Goal: Find specific page/section: Find specific page/section

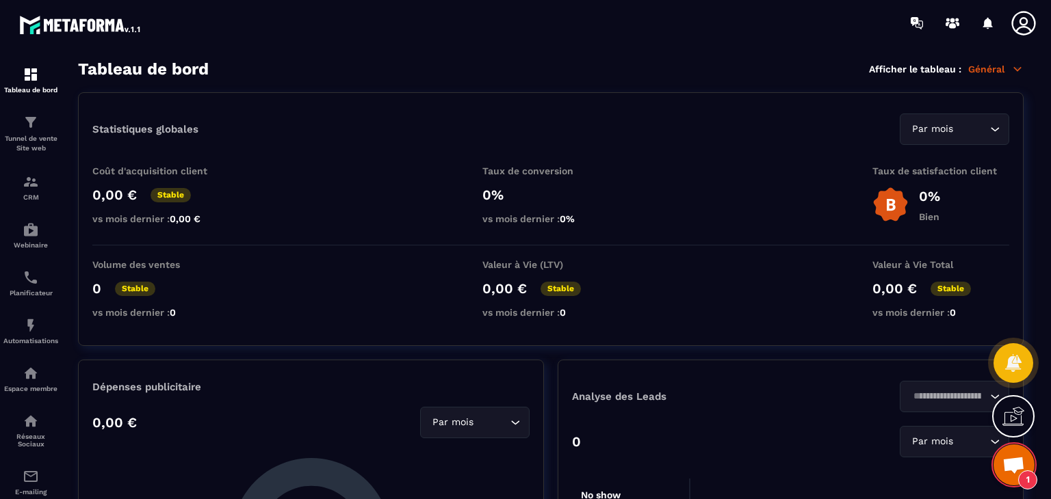
scroll to position [549, 0]
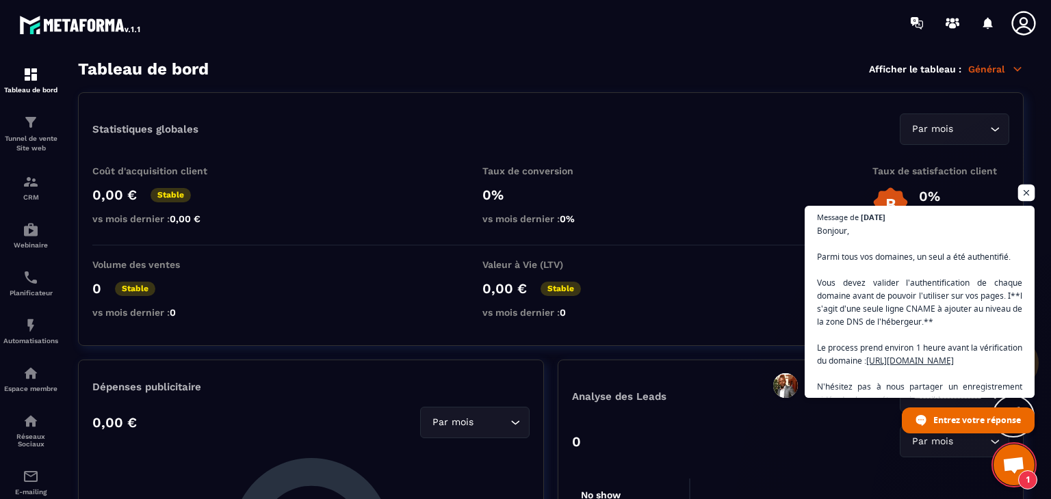
click at [1028, 194] on span "Ouvrir le chat" at bounding box center [1026, 193] width 17 height 17
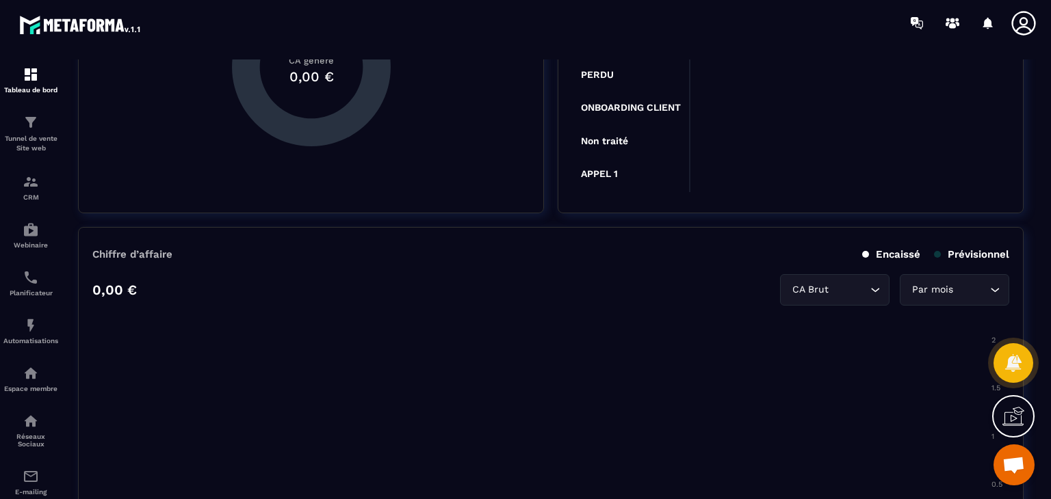
scroll to position [473, 0]
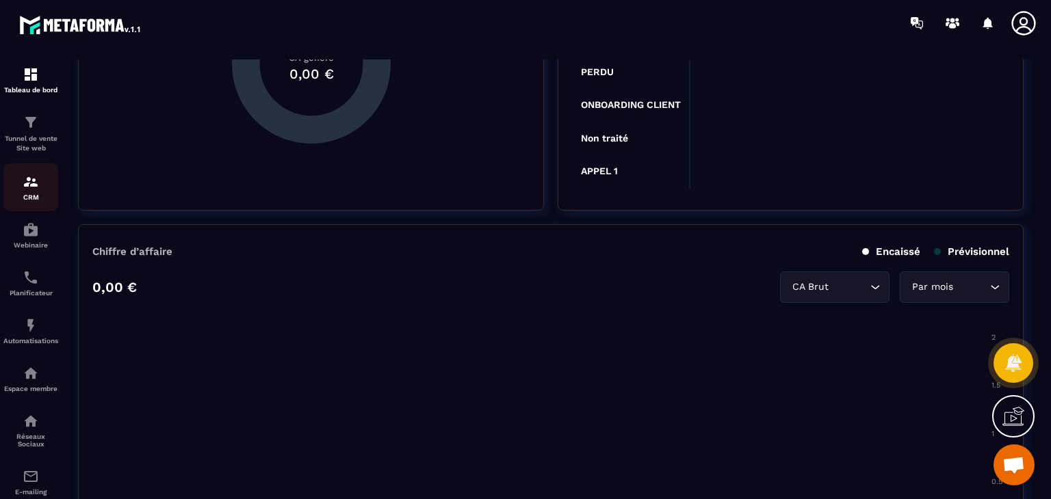
click at [29, 178] on img at bounding box center [31, 182] width 16 height 16
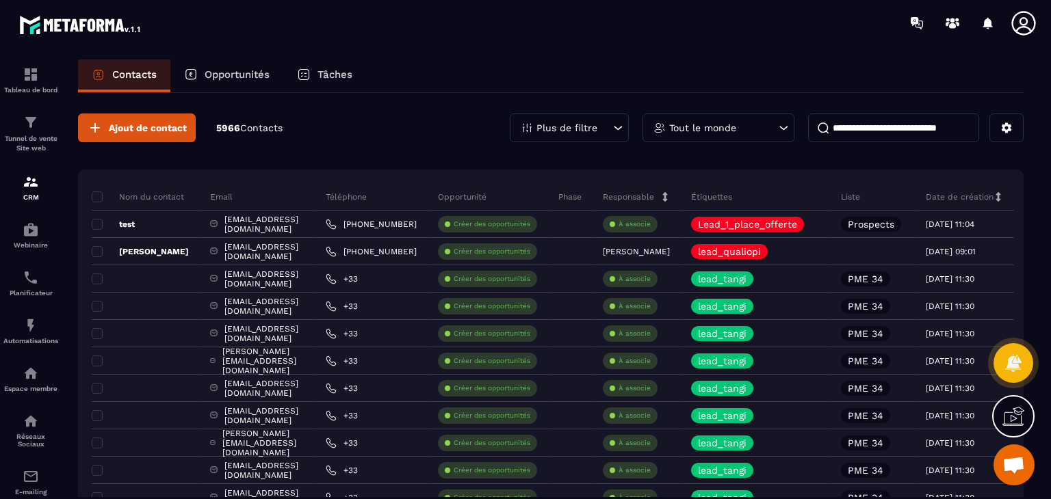
click at [479, 42] on div at bounding box center [606, 23] width 890 height 46
click at [27, 133] on div "Tunnel de vente Site web" at bounding box center [30, 133] width 55 height 39
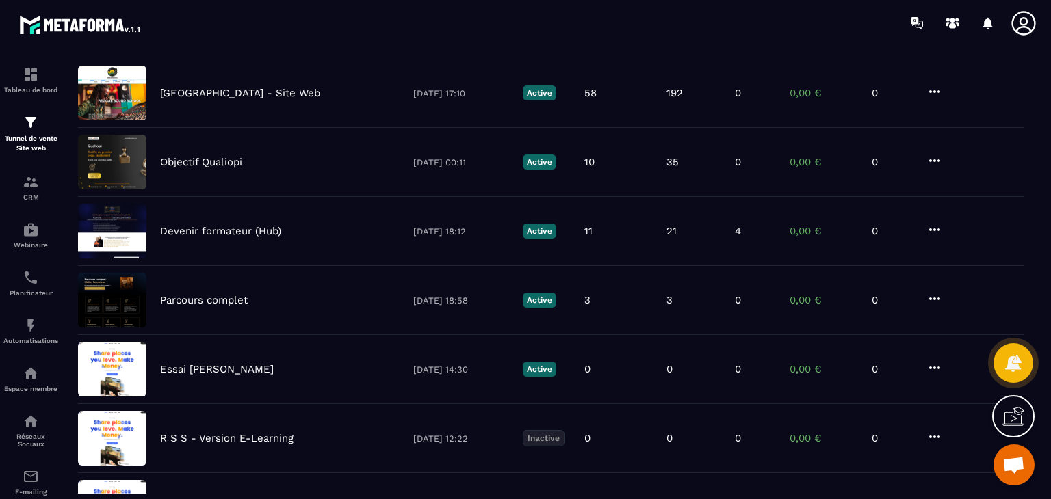
scroll to position [337, 0]
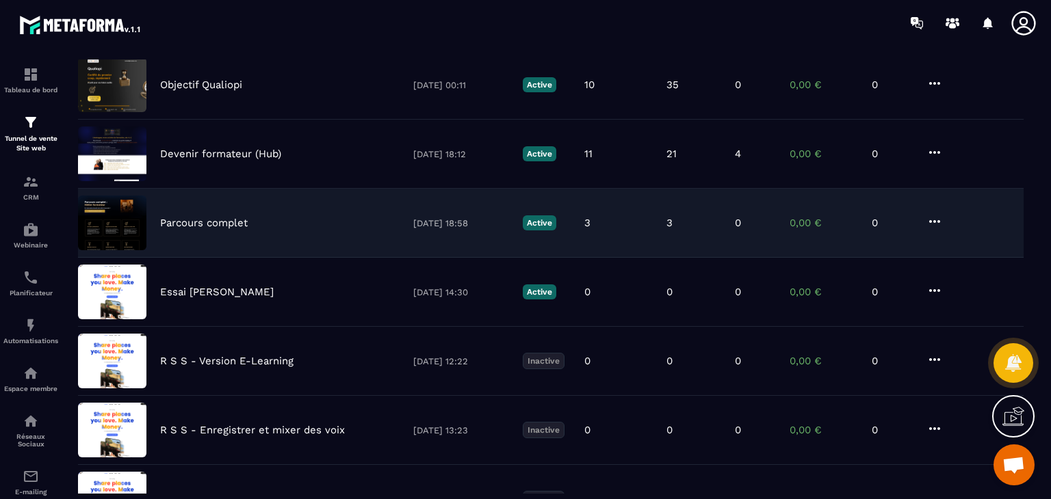
click at [204, 217] on p "Parcours complet" at bounding box center [204, 223] width 88 height 12
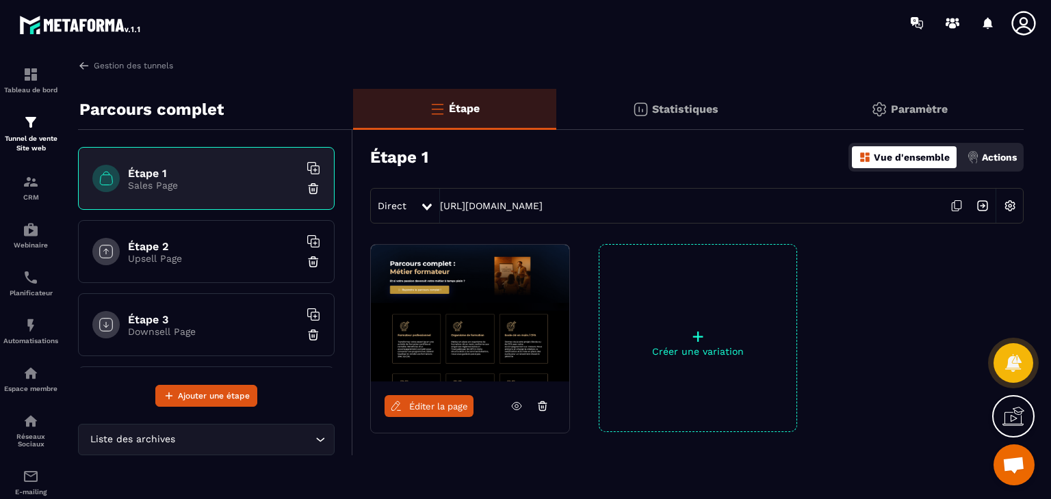
click at [432, 404] on span "Éditer la page" at bounding box center [438, 407] width 59 height 10
